Goal: Navigation & Orientation: Locate item on page

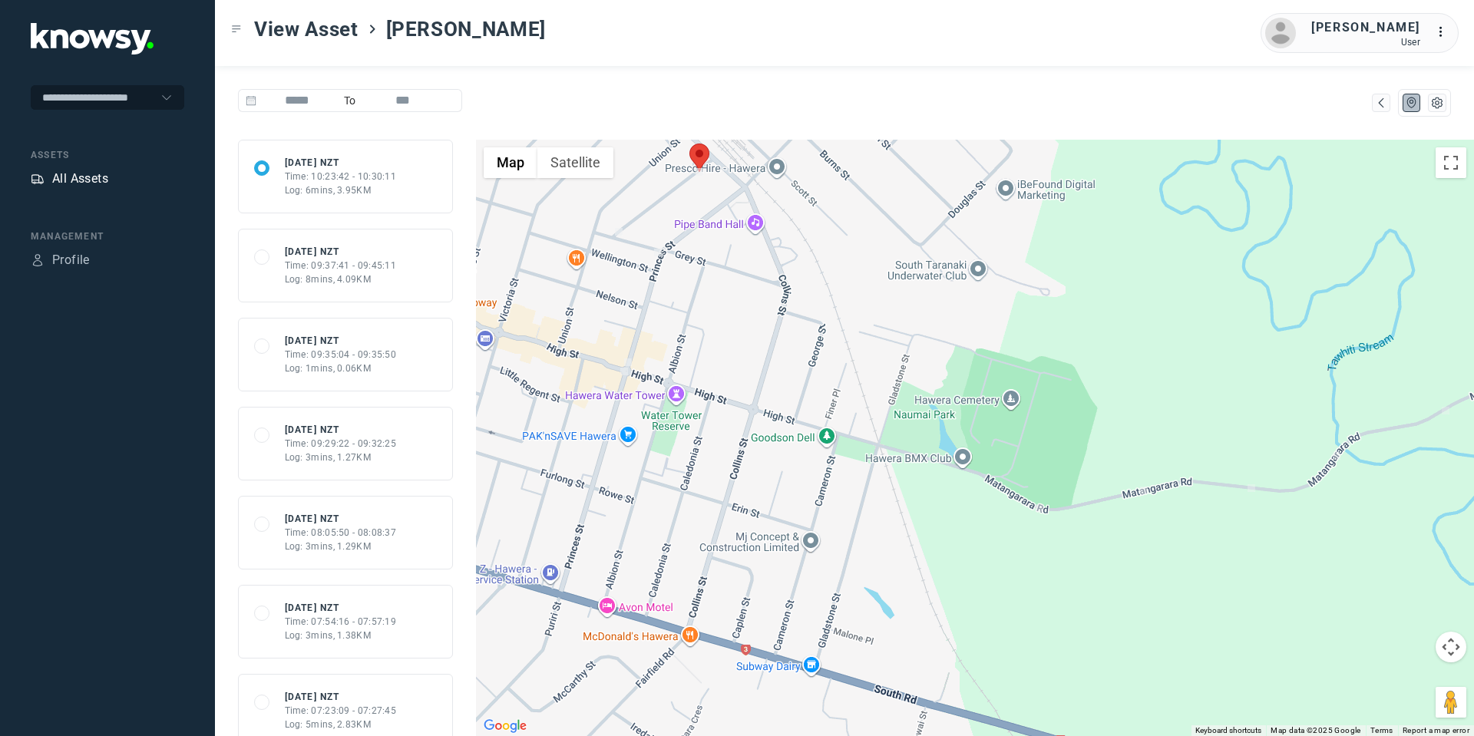
click at [45, 173] on div "All Assets" at bounding box center [70, 179] width 78 height 18
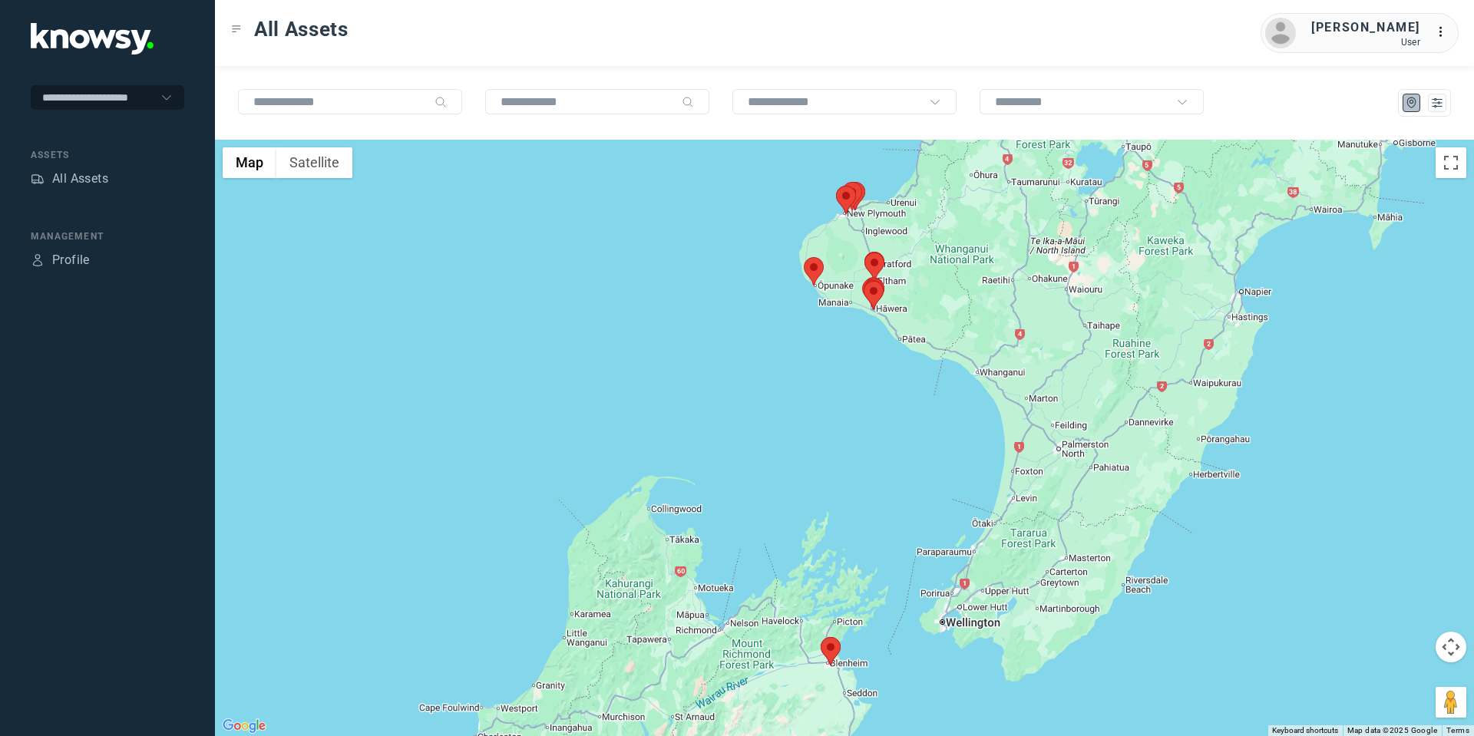
click at [804, 257] on area at bounding box center [804, 257] width 0 height 0
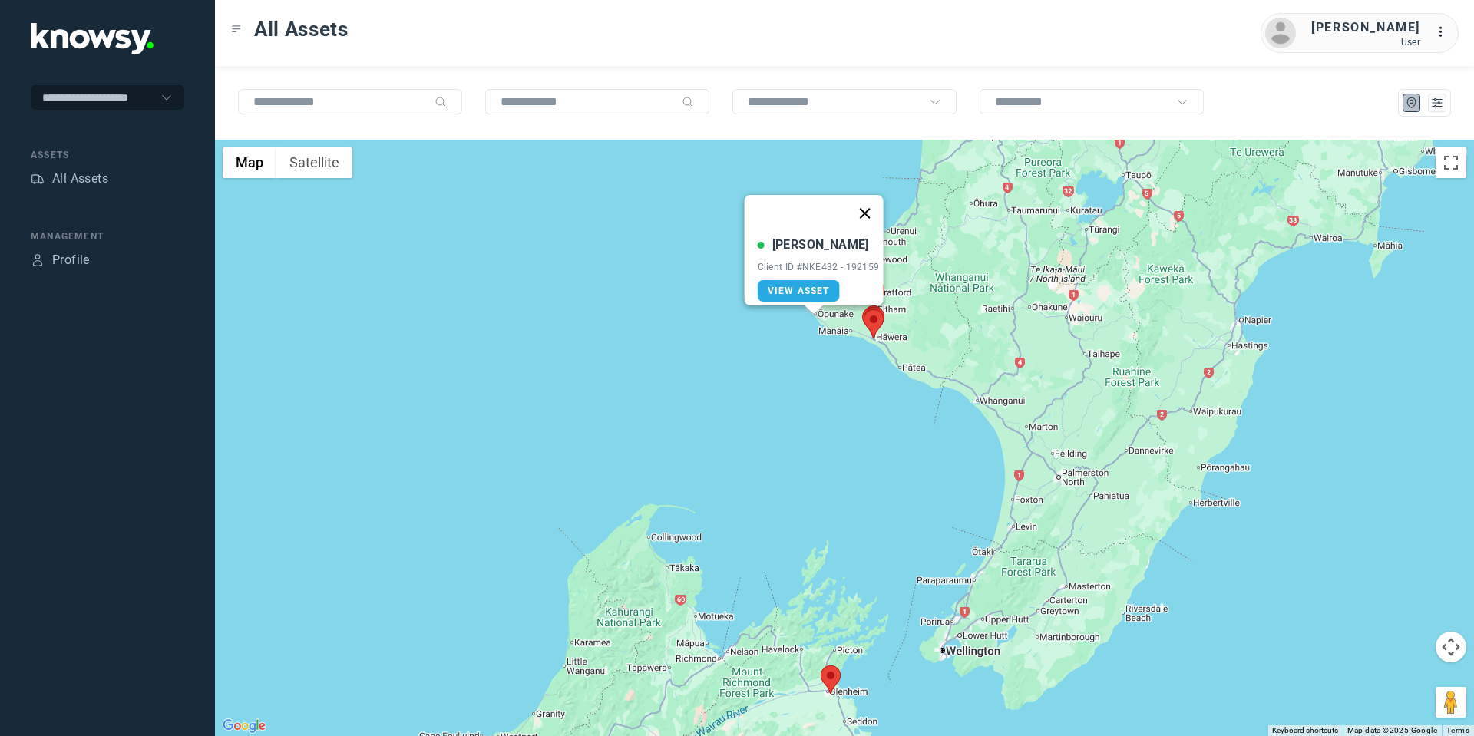
click at [868, 200] on button "Close" at bounding box center [864, 213] width 37 height 37
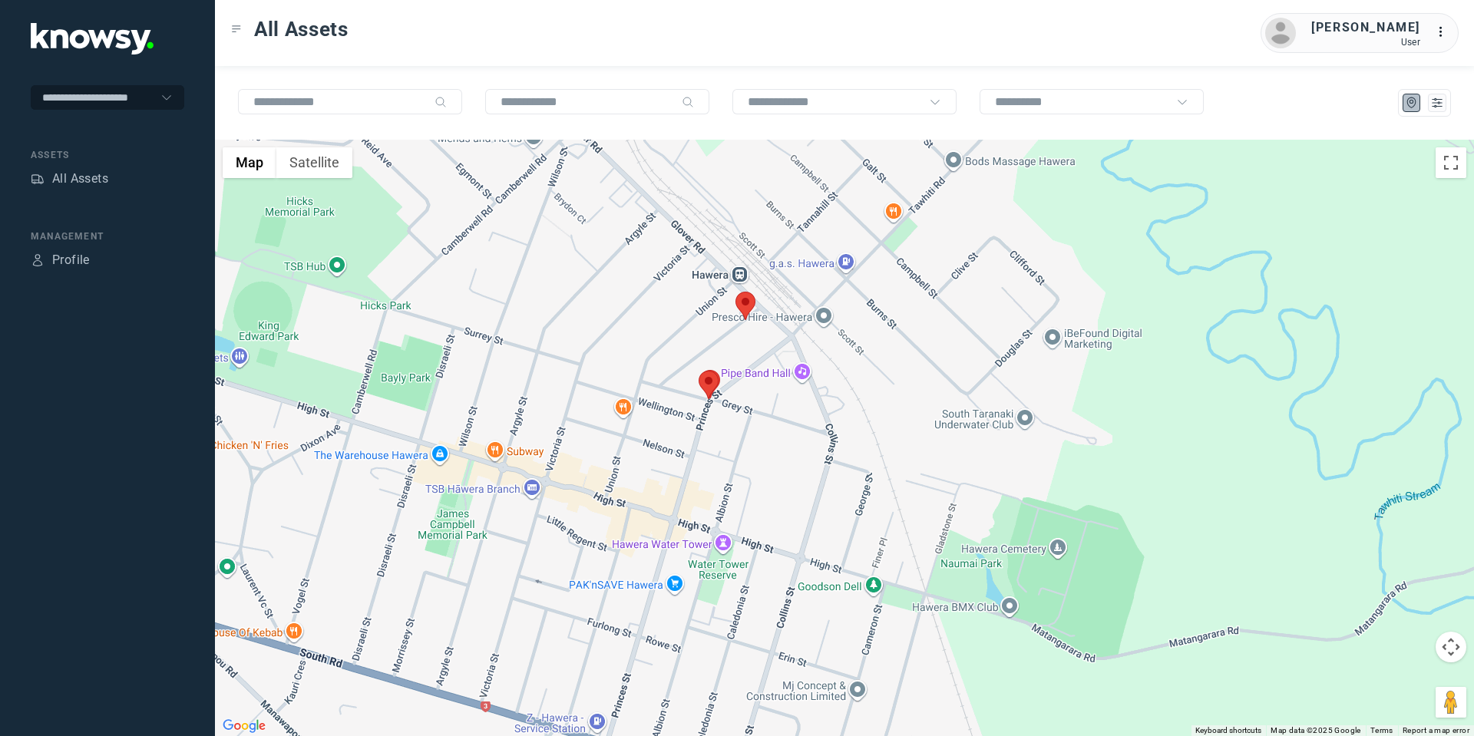
click at [736, 292] on area at bounding box center [736, 292] width 0 height 0
click at [802, 211] on button "Close" at bounding box center [795, 219] width 37 height 37
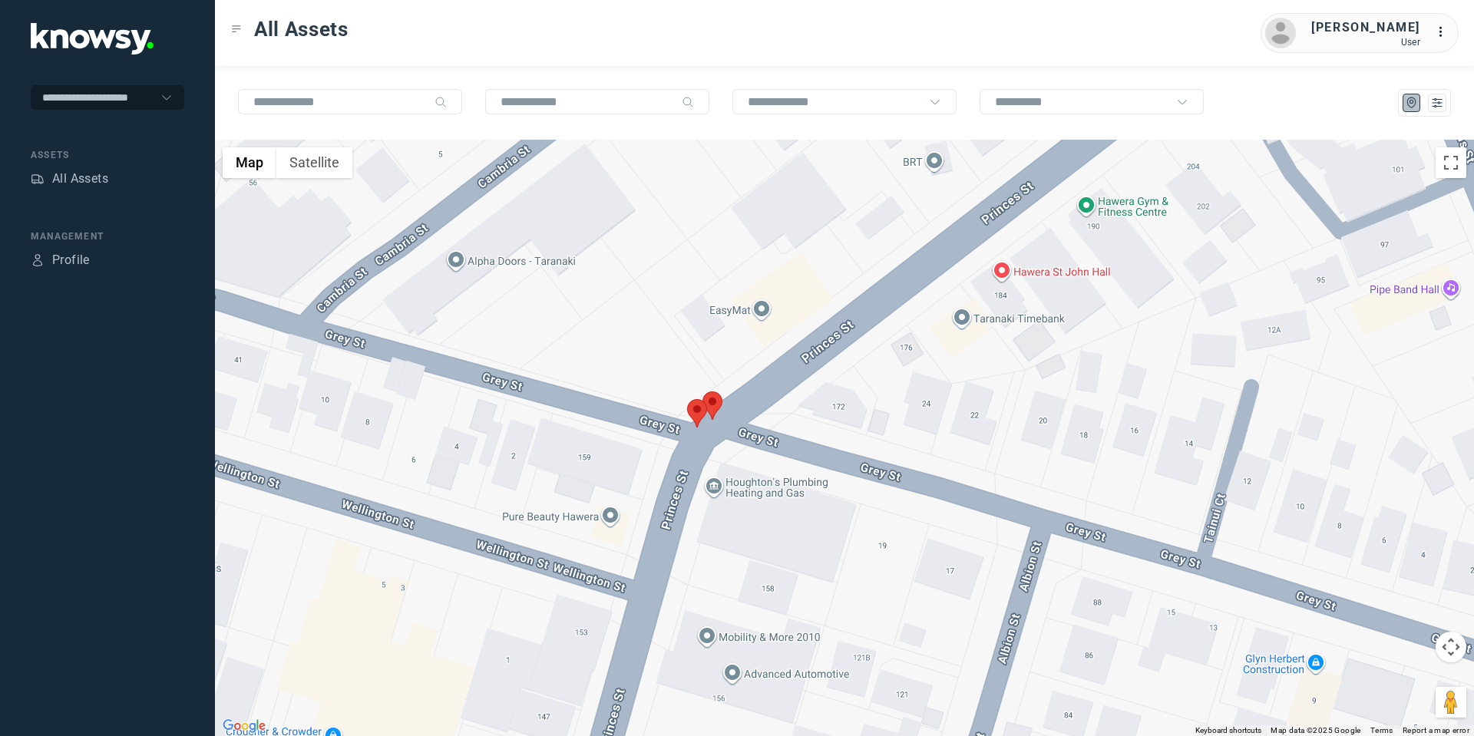
click at [687, 399] on area at bounding box center [687, 399] width 0 height 0
click at [760, 317] on button "Close" at bounding box center [747, 327] width 37 height 37
click at [703, 392] on area at bounding box center [703, 392] width 0 height 0
click at [773, 308] on button "Close" at bounding box center [763, 319] width 37 height 37
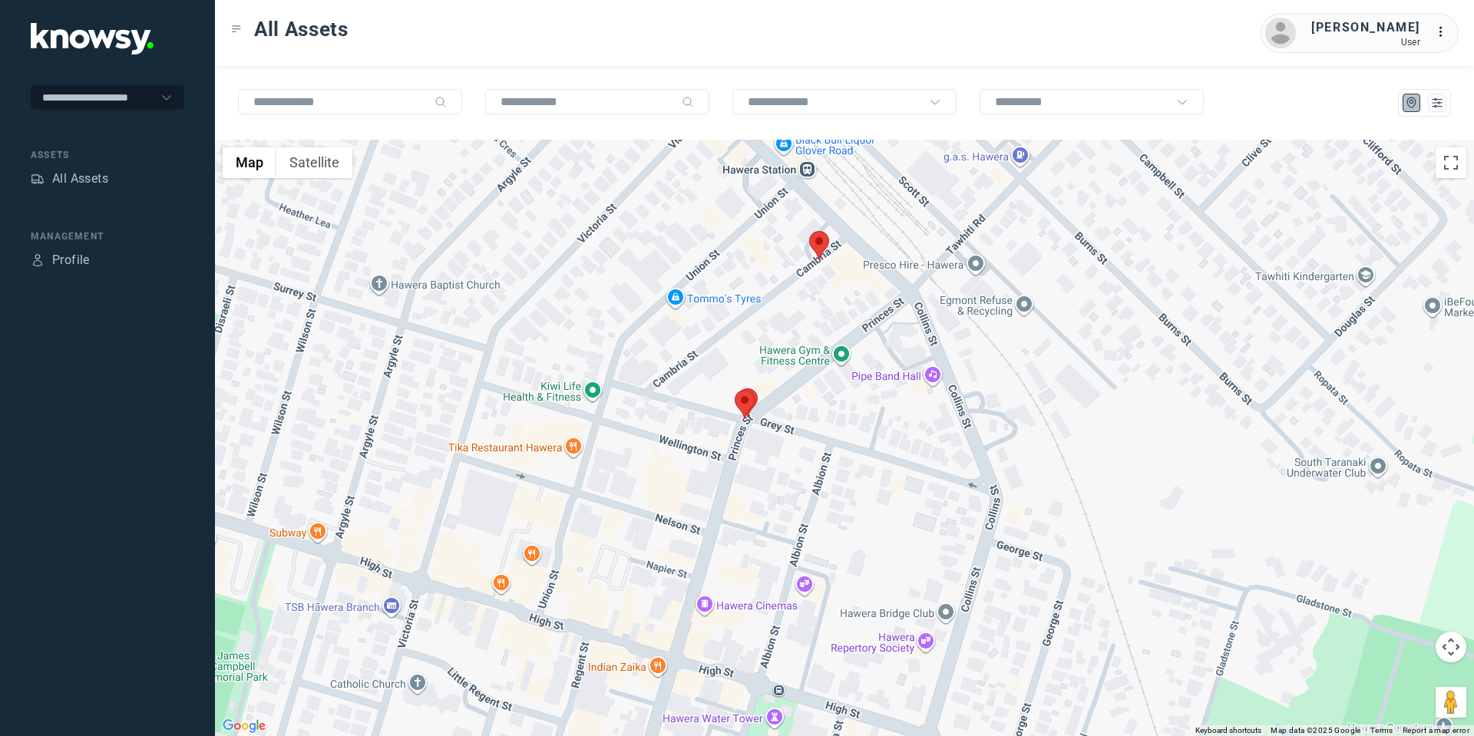
click at [1450, 656] on button "Map camera controls" at bounding box center [1451, 647] width 31 height 31
click at [1379, 688] on button "Move down" at bounding box center [1374, 685] width 31 height 31
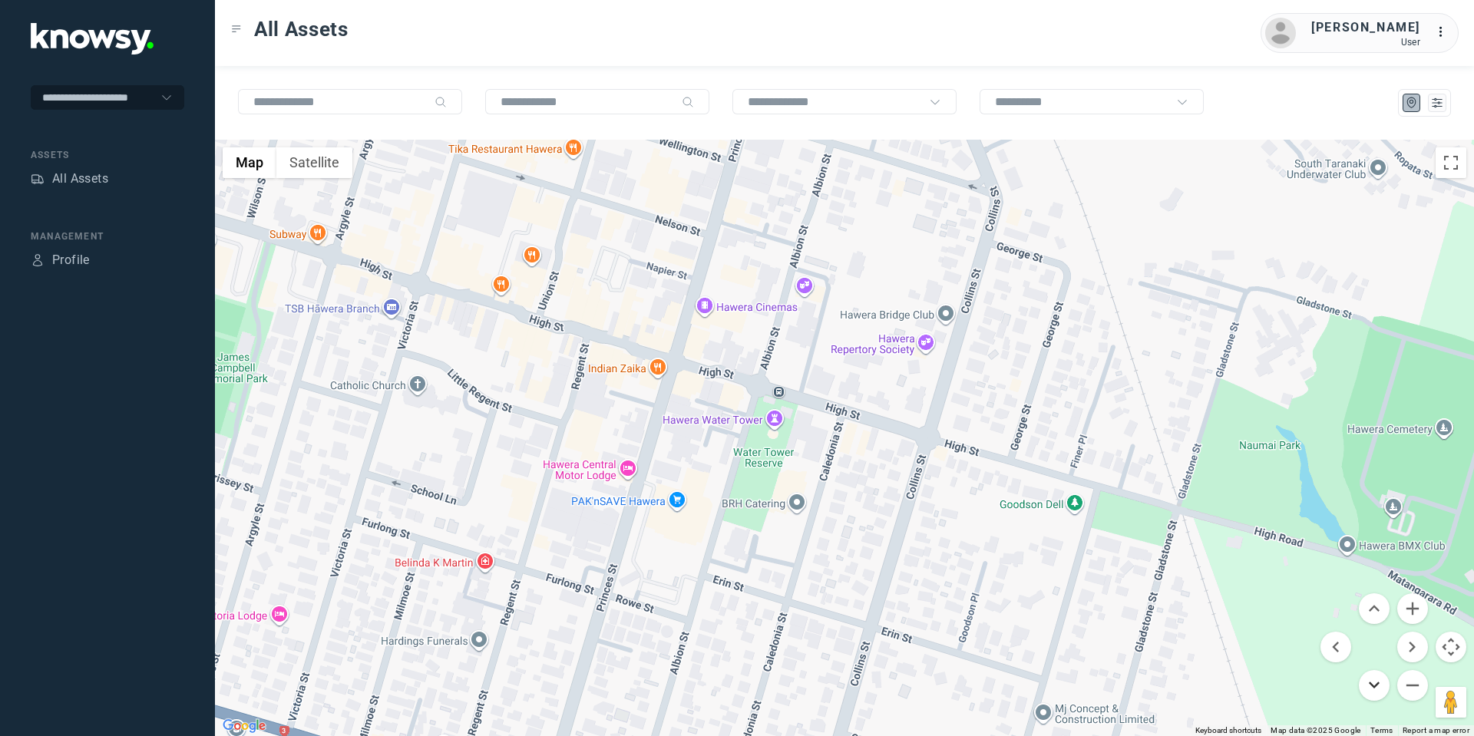
click at [1362, 686] on button "Move down" at bounding box center [1374, 685] width 31 height 31
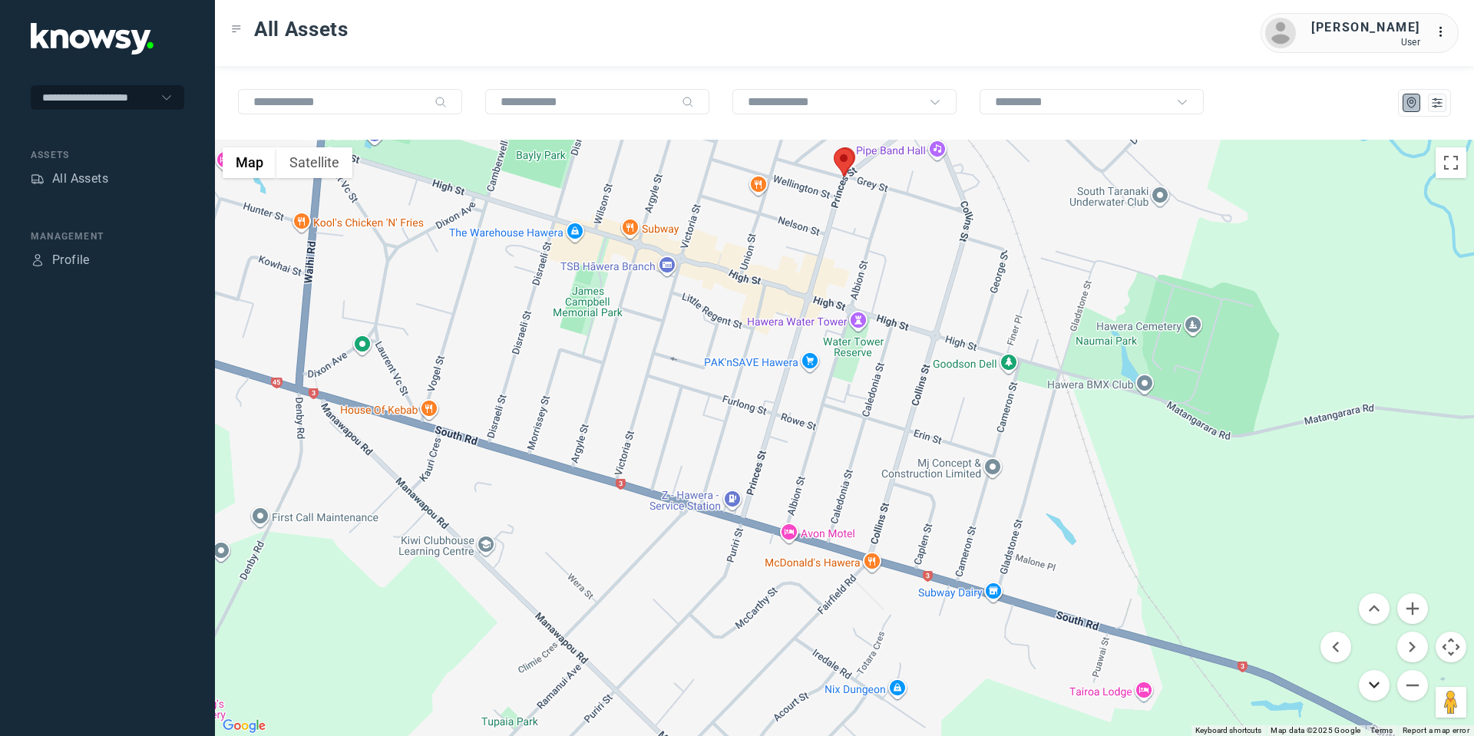
click at [1367, 686] on button "Move down" at bounding box center [1374, 685] width 31 height 31
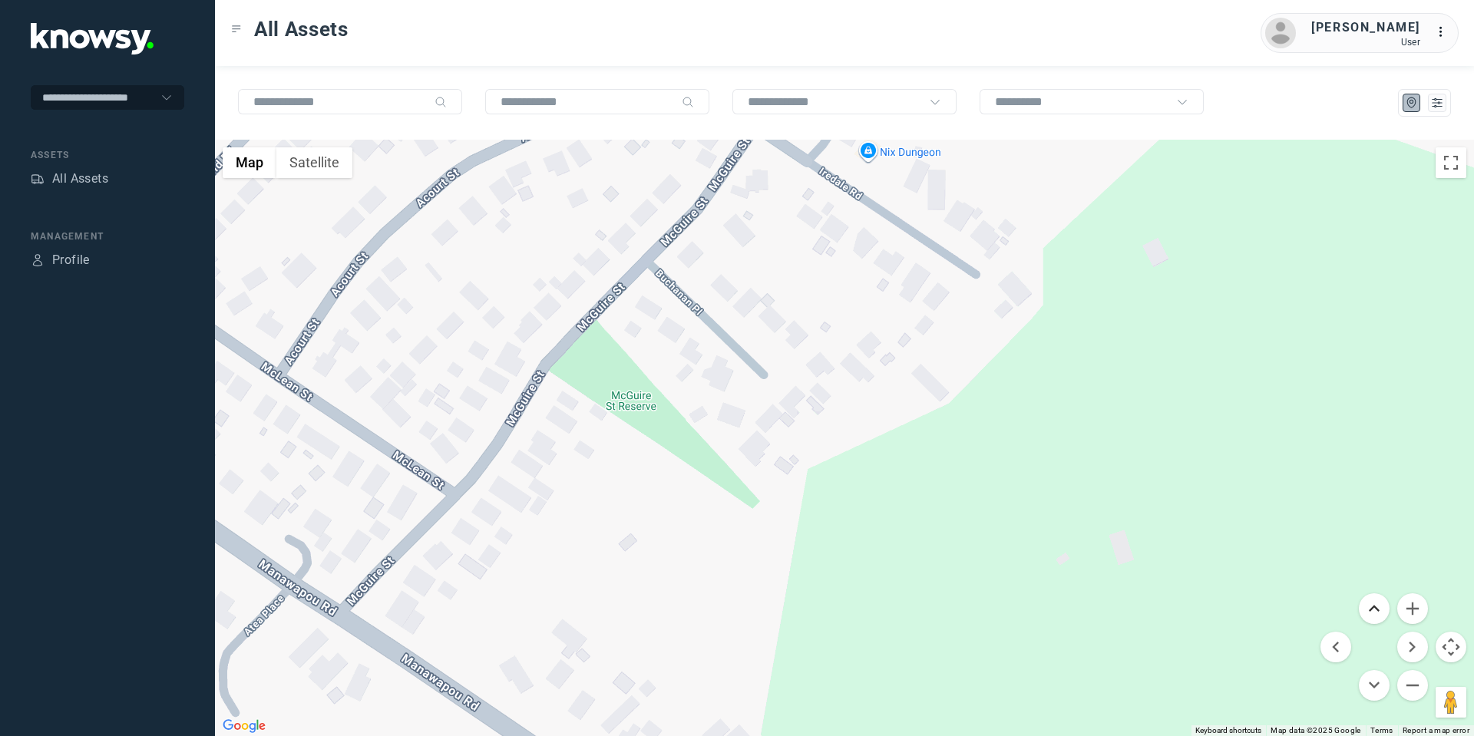
click at [1381, 603] on button "Move up" at bounding box center [1374, 609] width 31 height 31
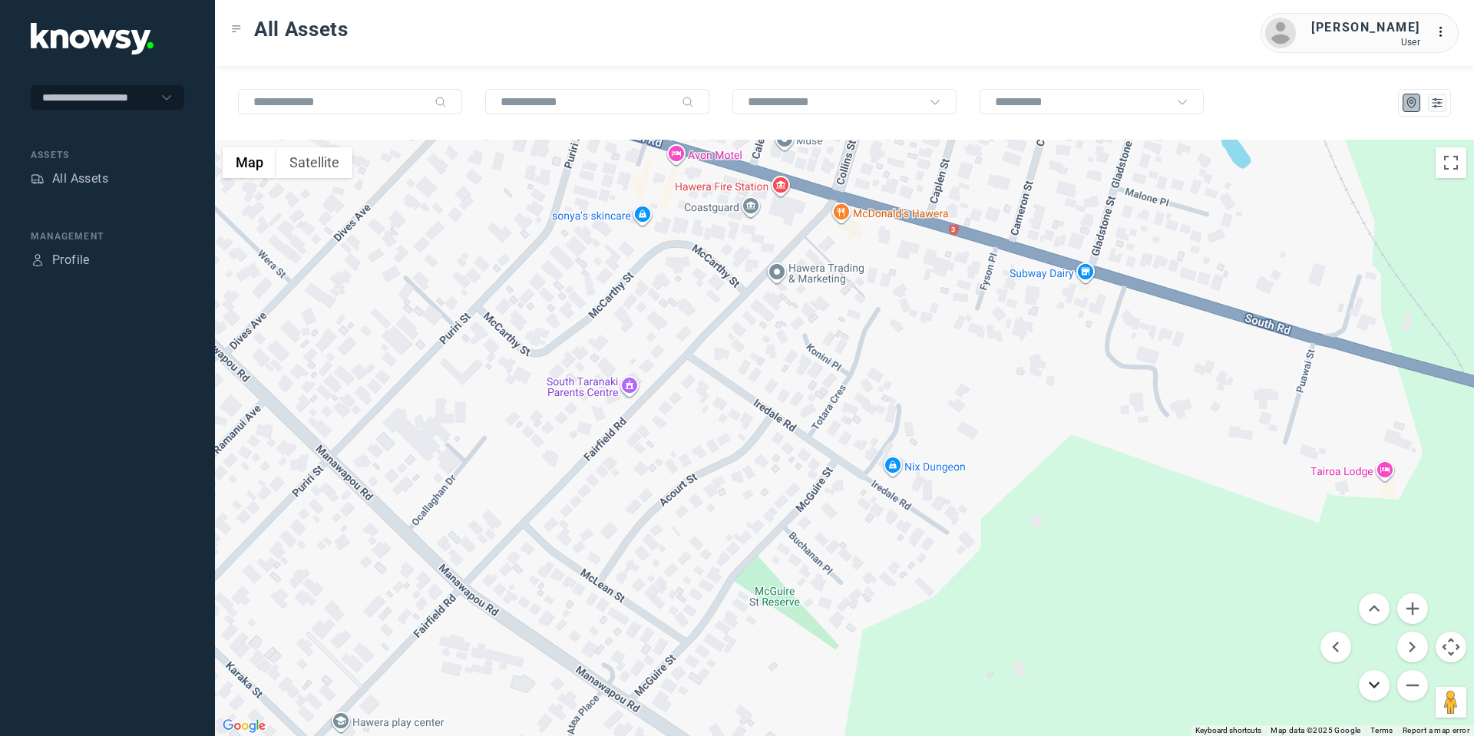
click at [1377, 686] on button "Move down" at bounding box center [1374, 685] width 31 height 31
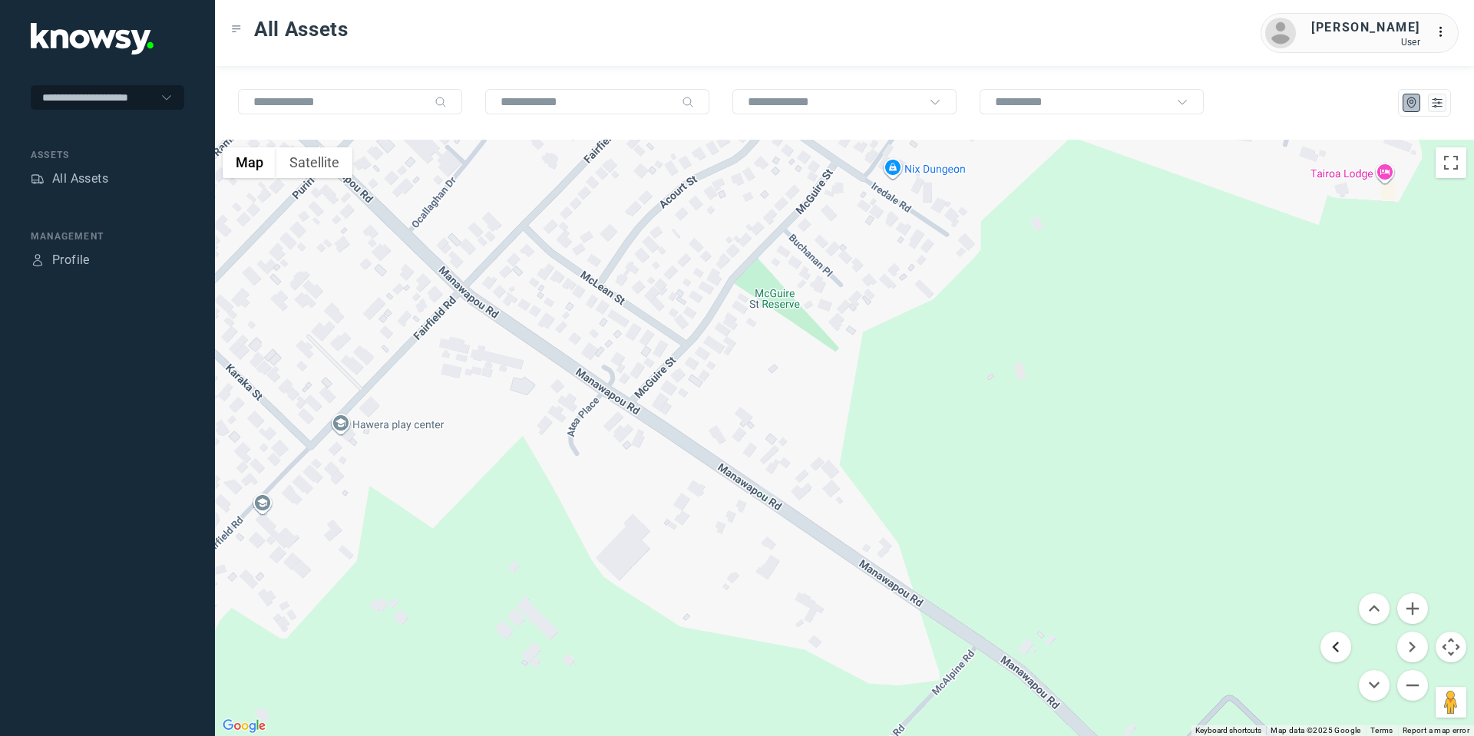
click at [1326, 637] on button "Move left" at bounding box center [1336, 647] width 31 height 31
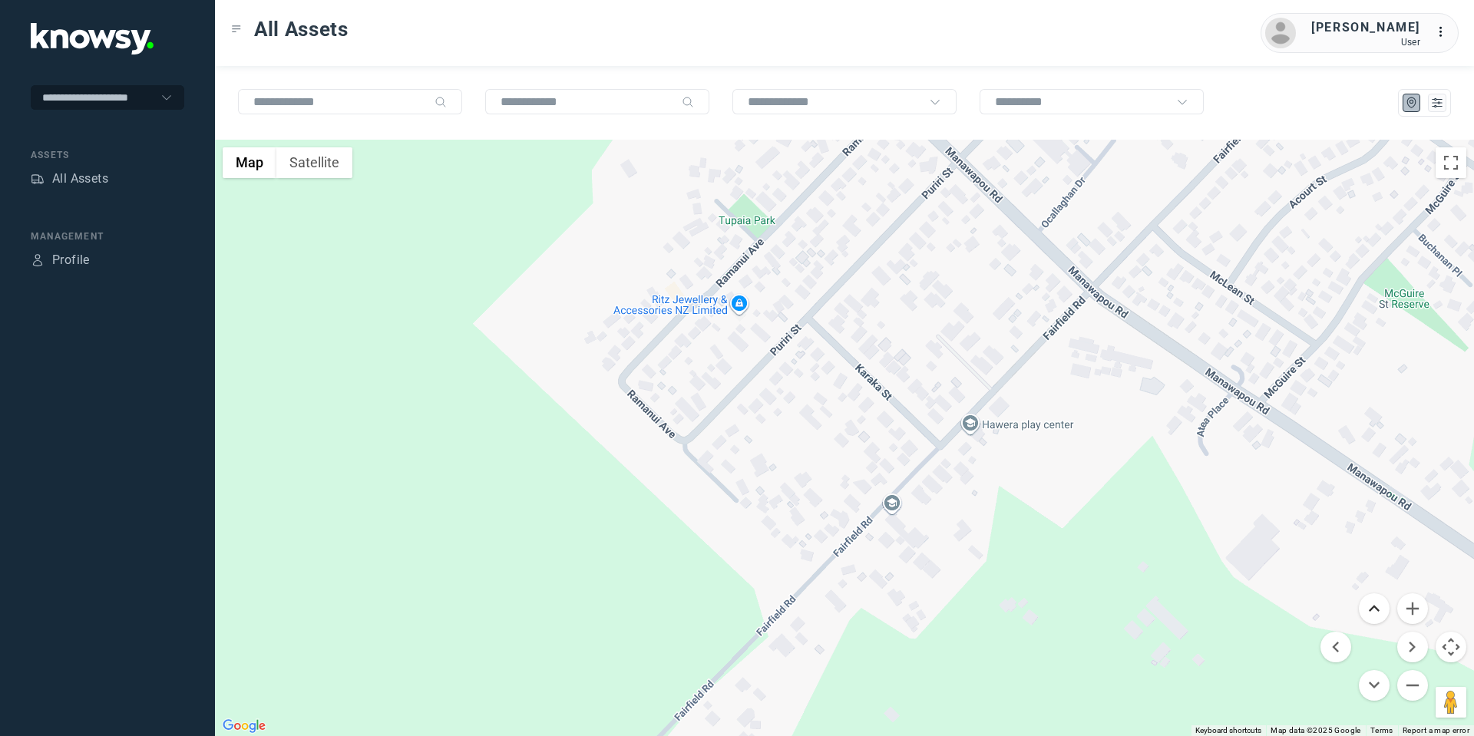
click at [1372, 605] on button "Move up" at bounding box center [1374, 609] width 31 height 31
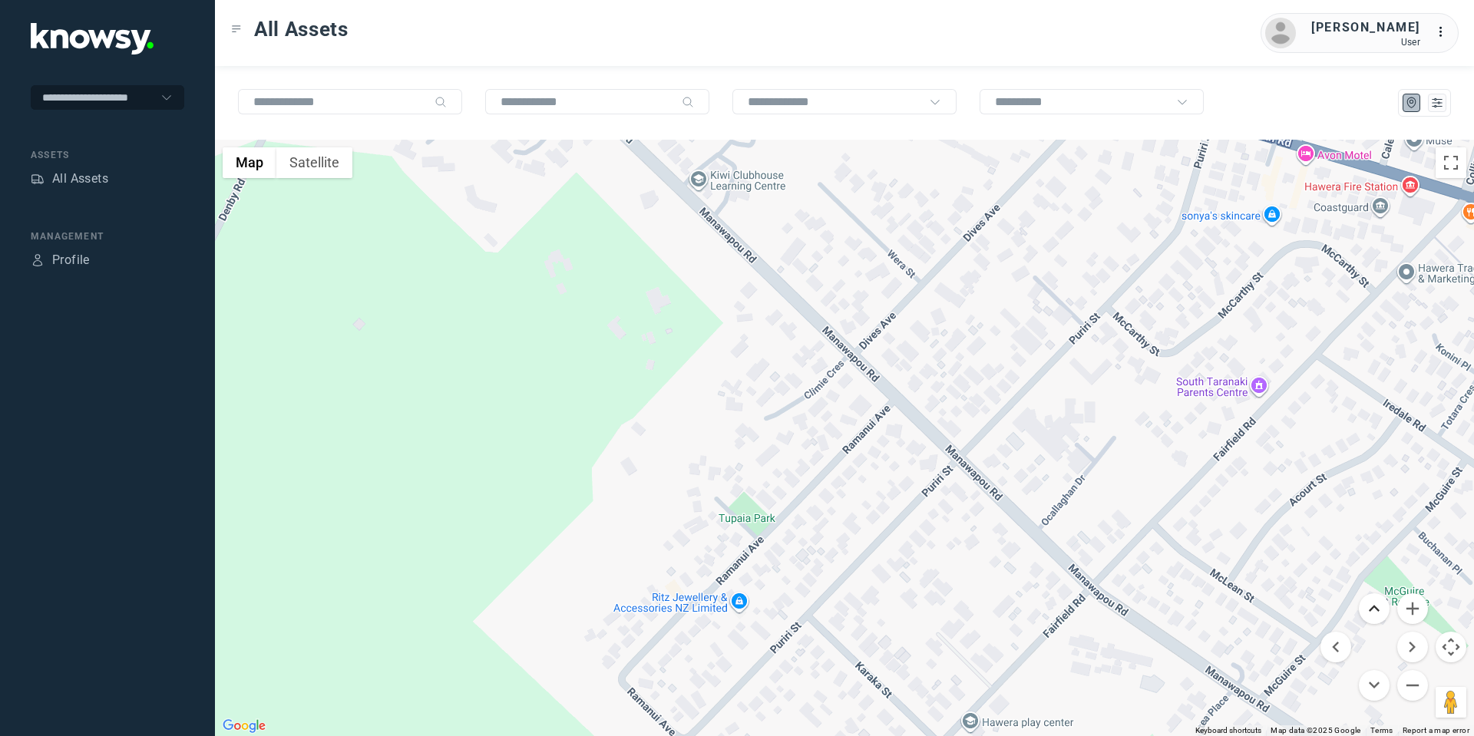
click at [1372, 605] on button "Move up" at bounding box center [1374, 609] width 31 height 31
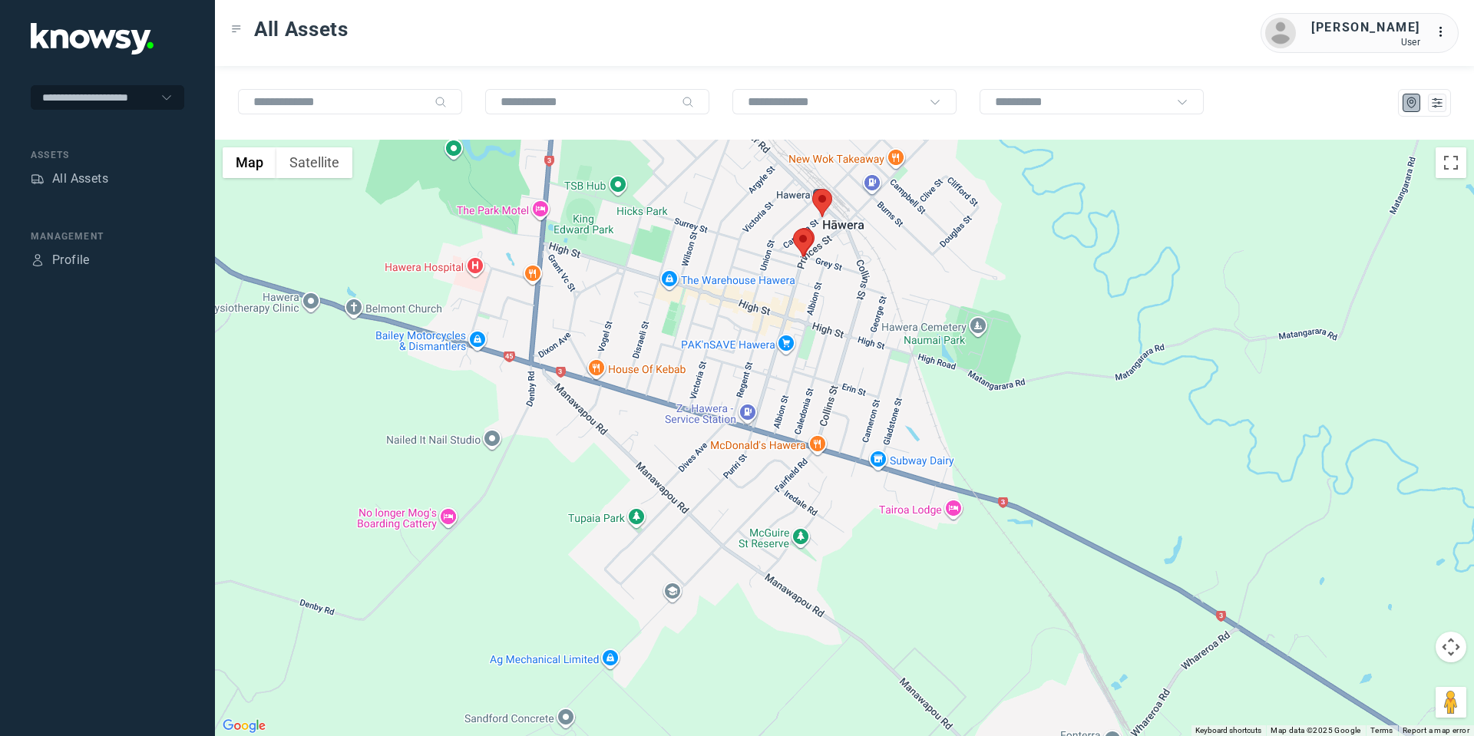
click at [812, 189] on area at bounding box center [812, 189] width 0 height 0
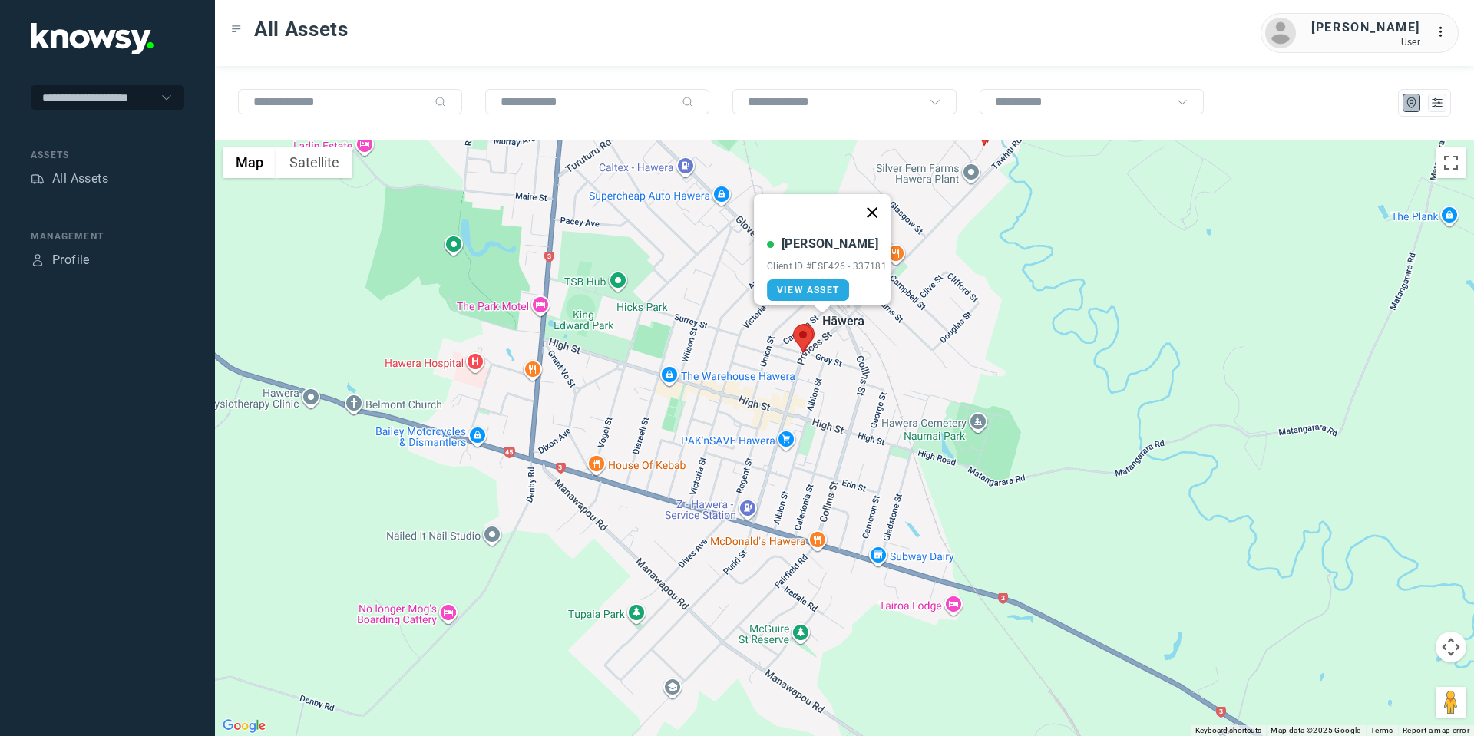
click at [881, 197] on button "Close" at bounding box center [872, 212] width 37 height 37
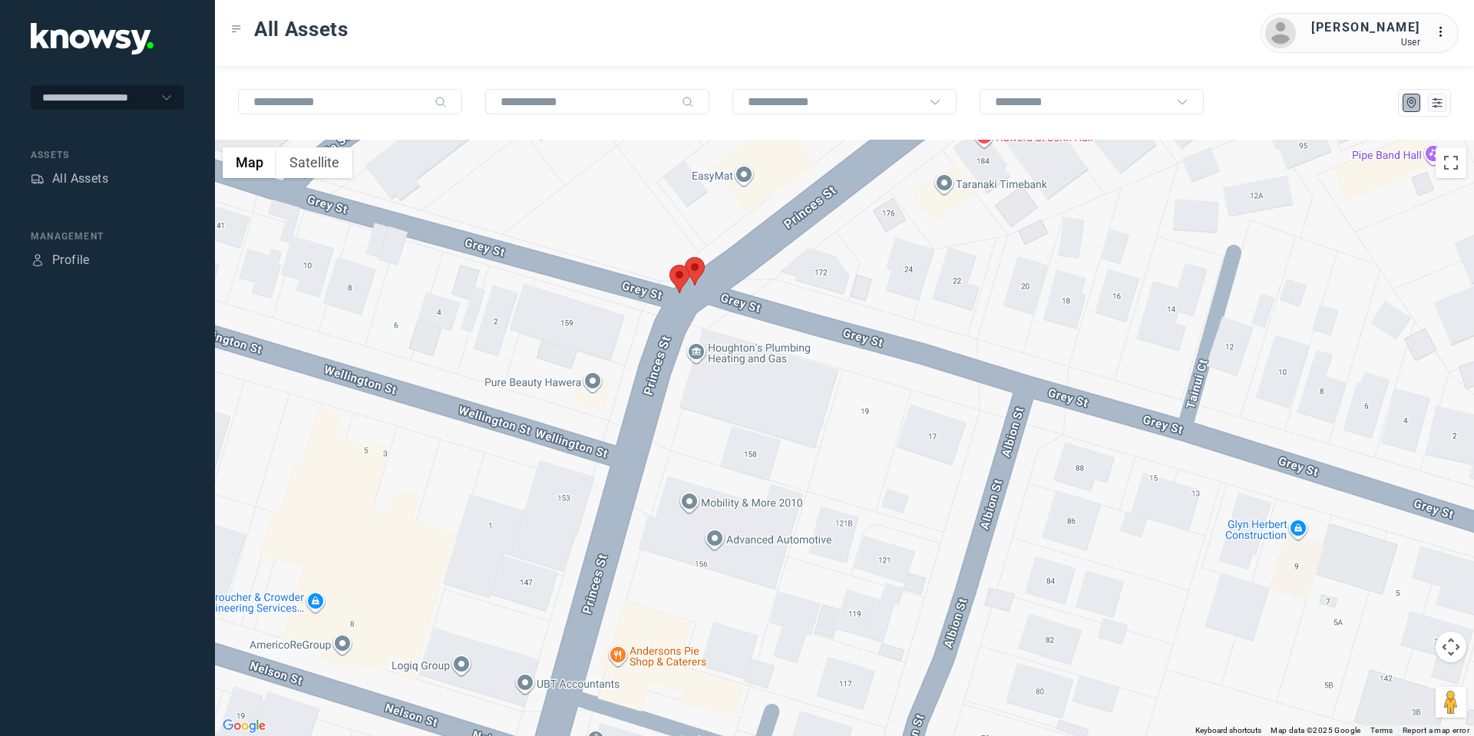
click at [670, 265] on area at bounding box center [670, 265] width 0 height 0
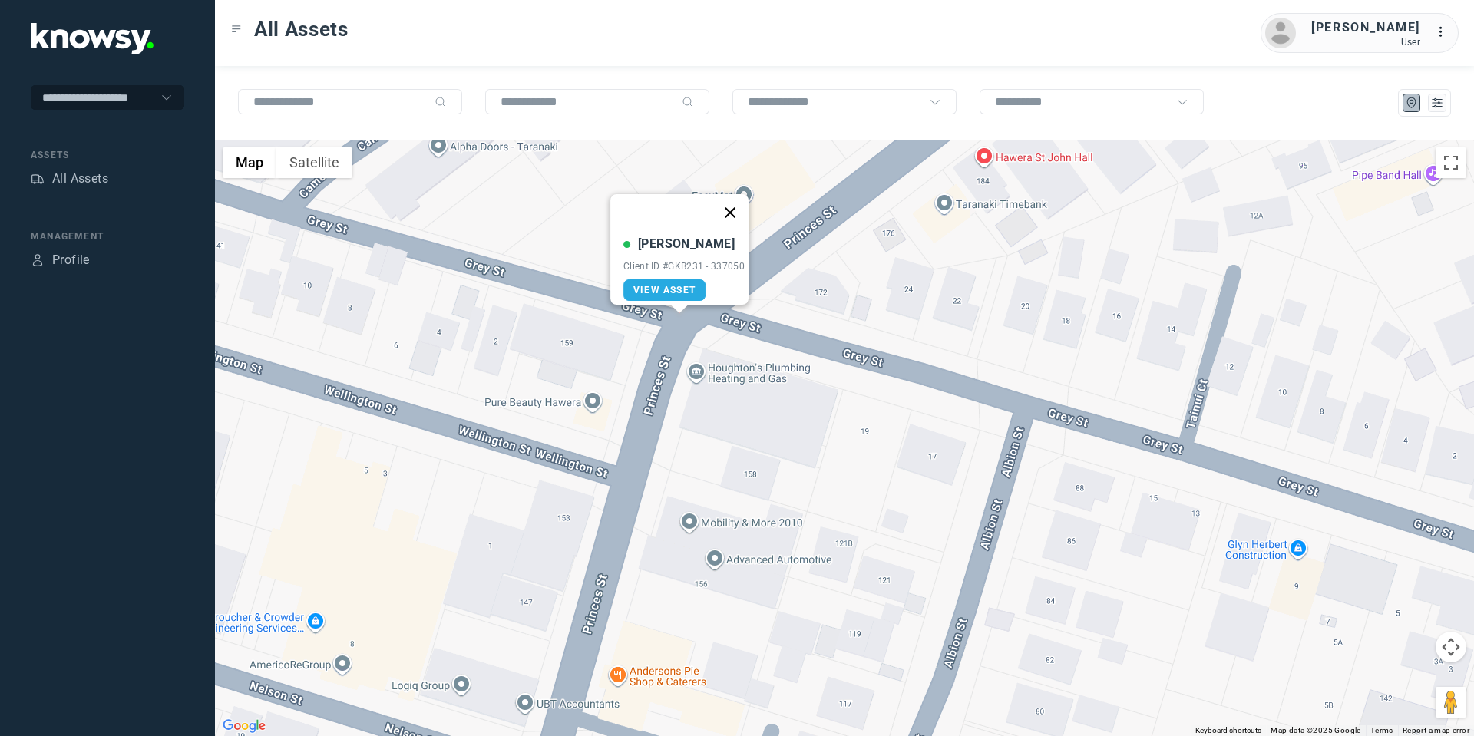
click at [733, 195] on button "Close" at bounding box center [730, 212] width 37 height 37
click at [685, 277] on area at bounding box center [685, 277] width 0 height 0
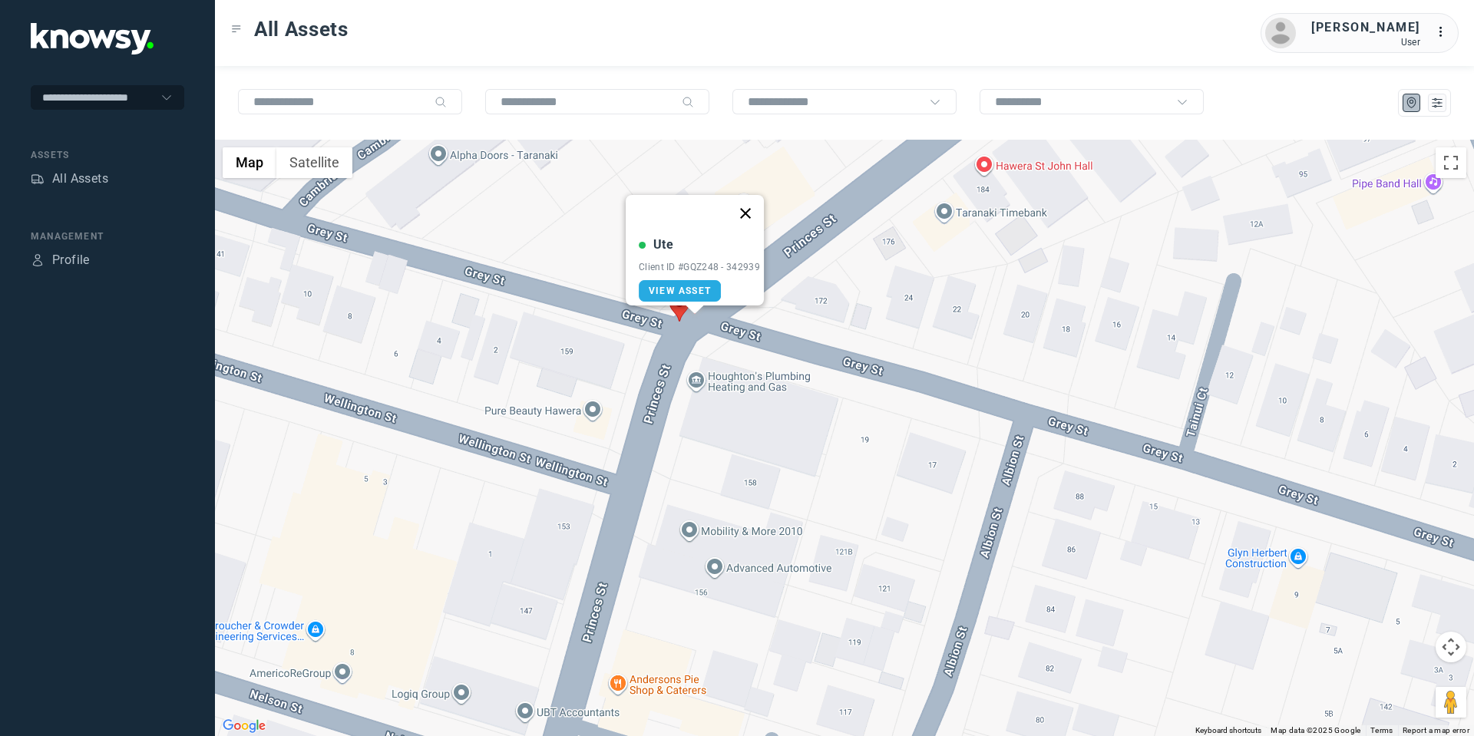
click at [755, 197] on button "Close" at bounding box center [745, 213] width 37 height 37
